Goal: Task Accomplishment & Management: Use online tool/utility

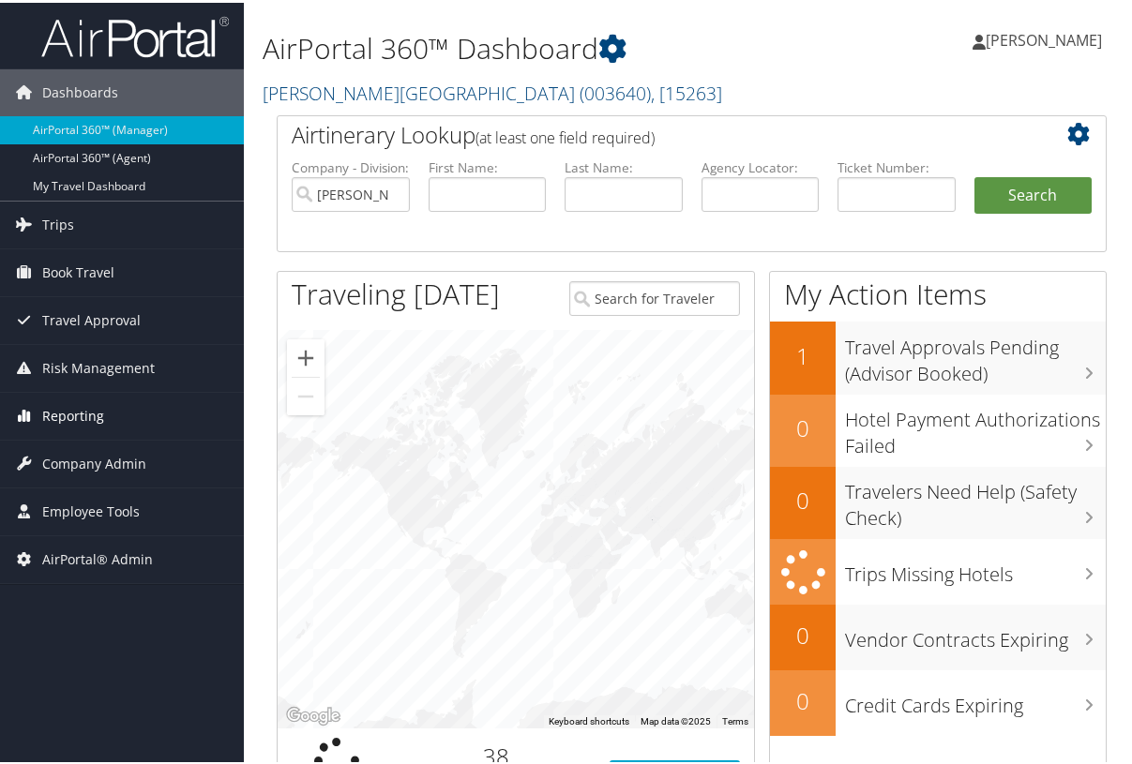
click at [103, 411] on link "Reporting" at bounding box center [122, 413] width 244 height 47
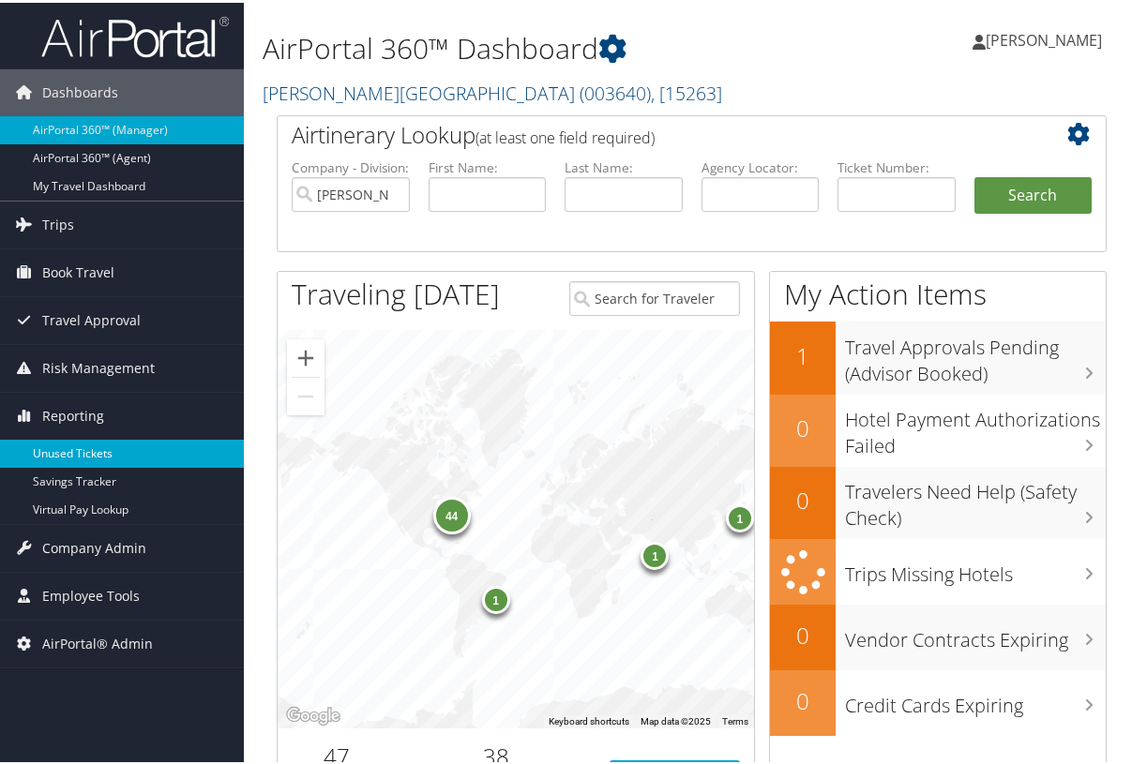
click at [100, 444] on link "Unused Tickets" at bounding box center [122, 451] width 244 height 28
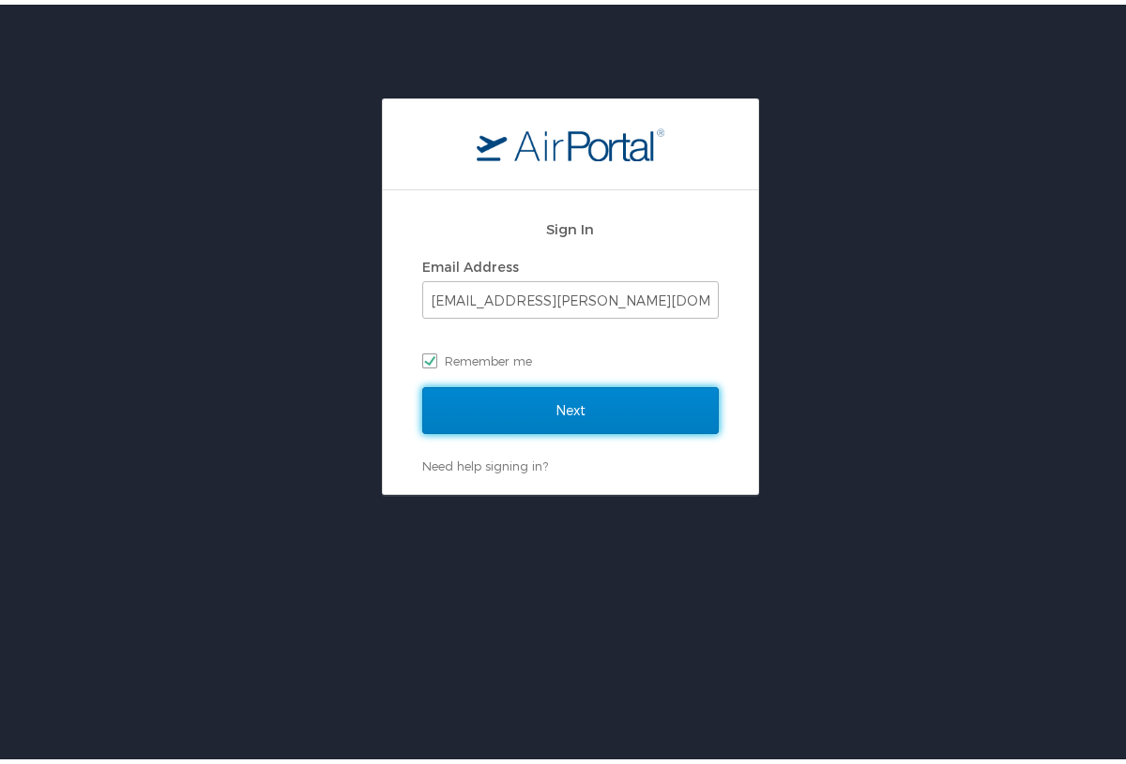
click at [537, 401] on input "Next" at bounding box center [570, 406] width 296 height 47
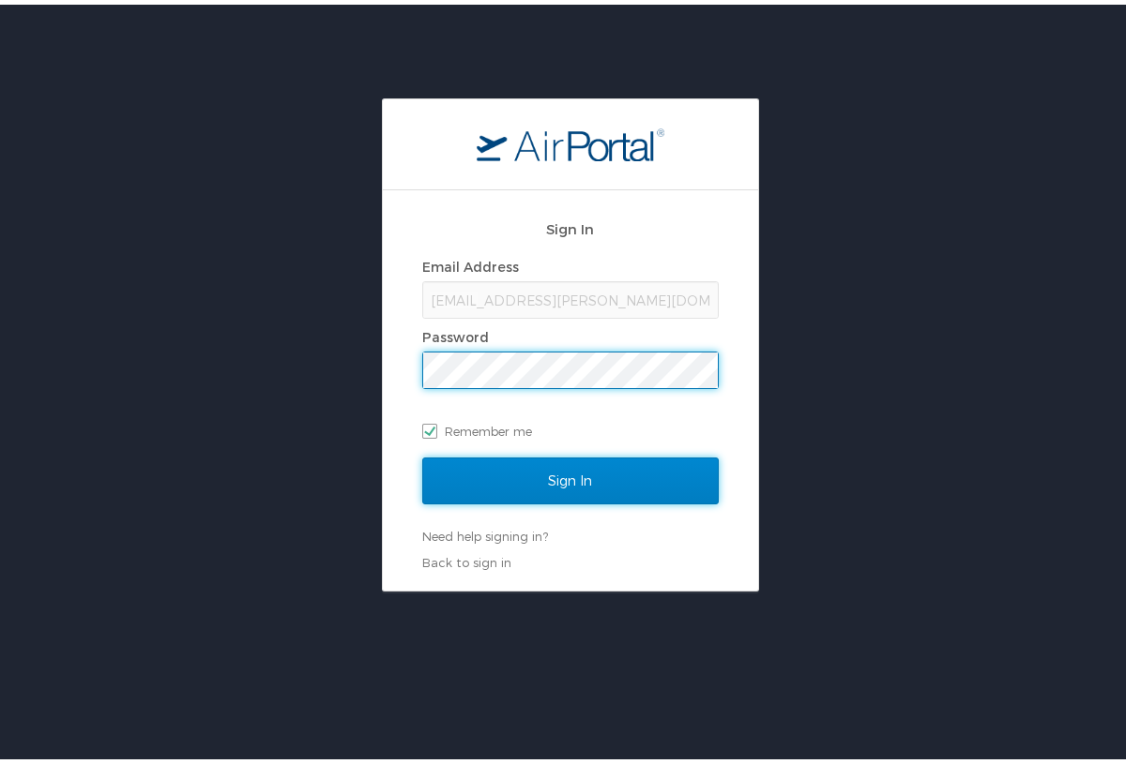
click at [531, 472] on input "Sign In" at bounding box center [570, 476] width 296 height 47
